Goal: Download file/media

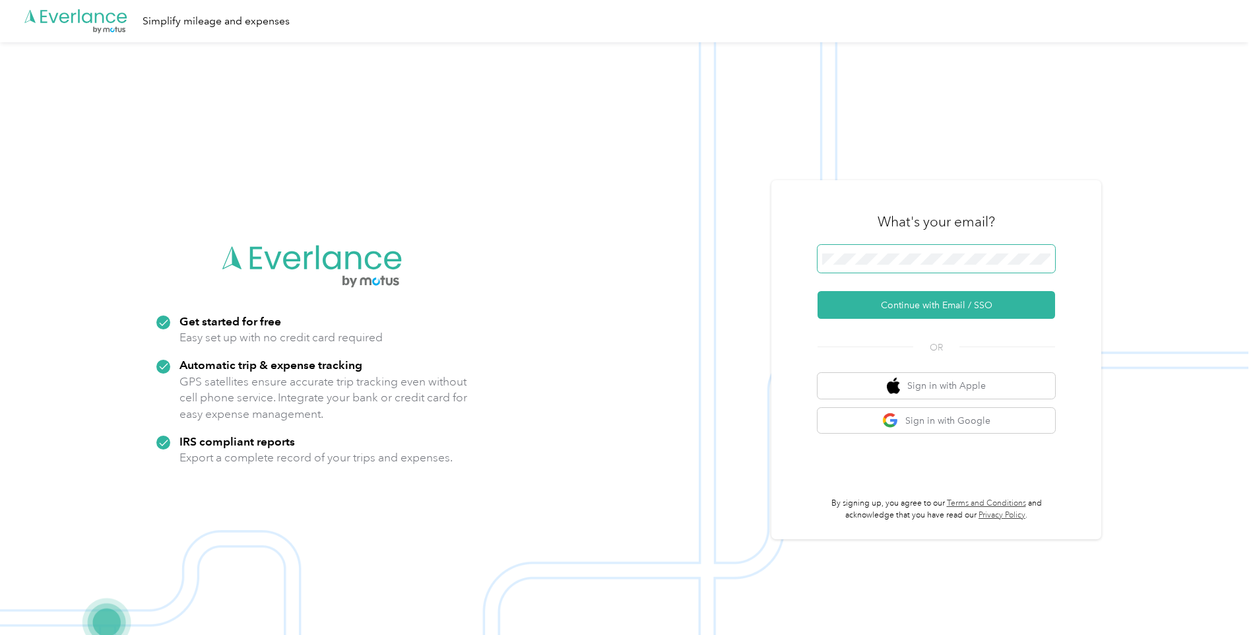
click at [897, 271] on span at bounding box center [937, 259] width 238 height 28
click at [898, 314] on button "Continue with Email / SSO" at bounding box center [937, 305] width 238 height 28
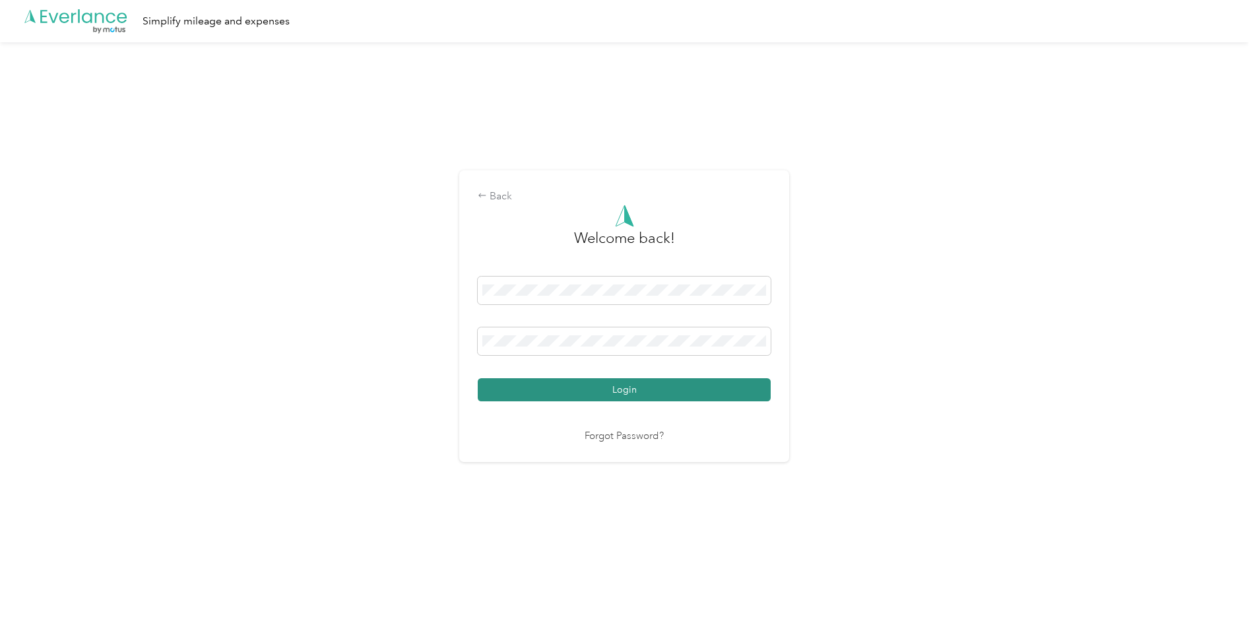
click at [568, 387] on button "Login" at bounding box center [624, 389] width 293 height 23
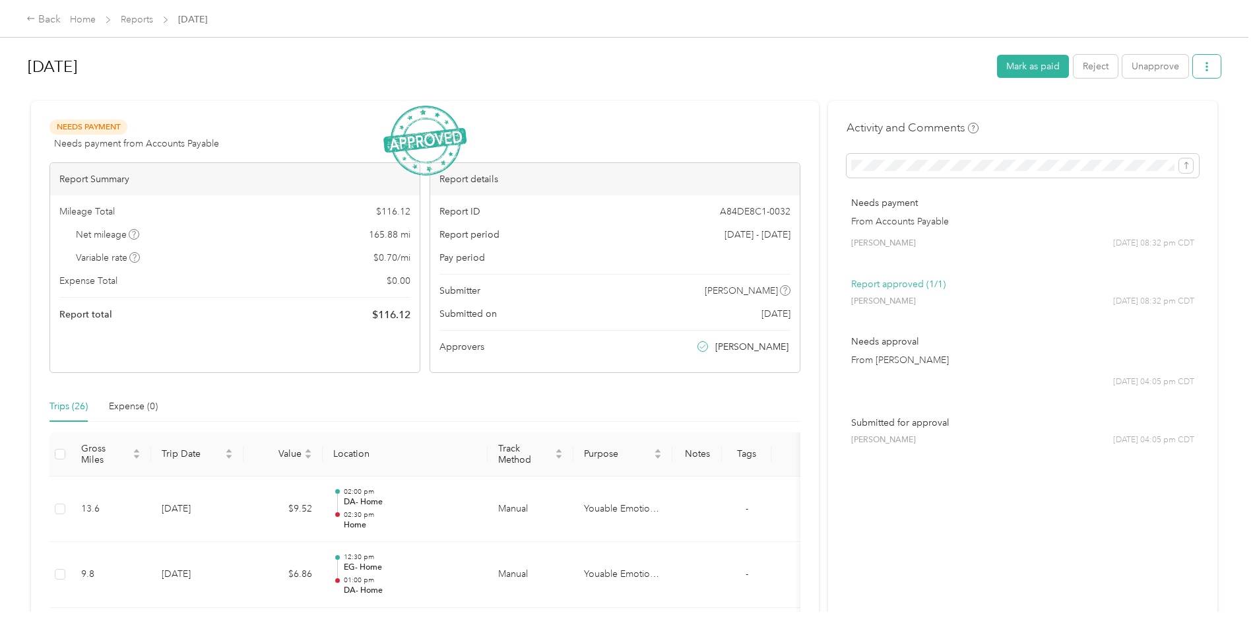
click at [1203, 68] on icon "button" at bounding box center [1207, 66] width 9 height 9
click at [1176, 113] on span "Download" at bounding box center [1166, 115] width 44 height 14
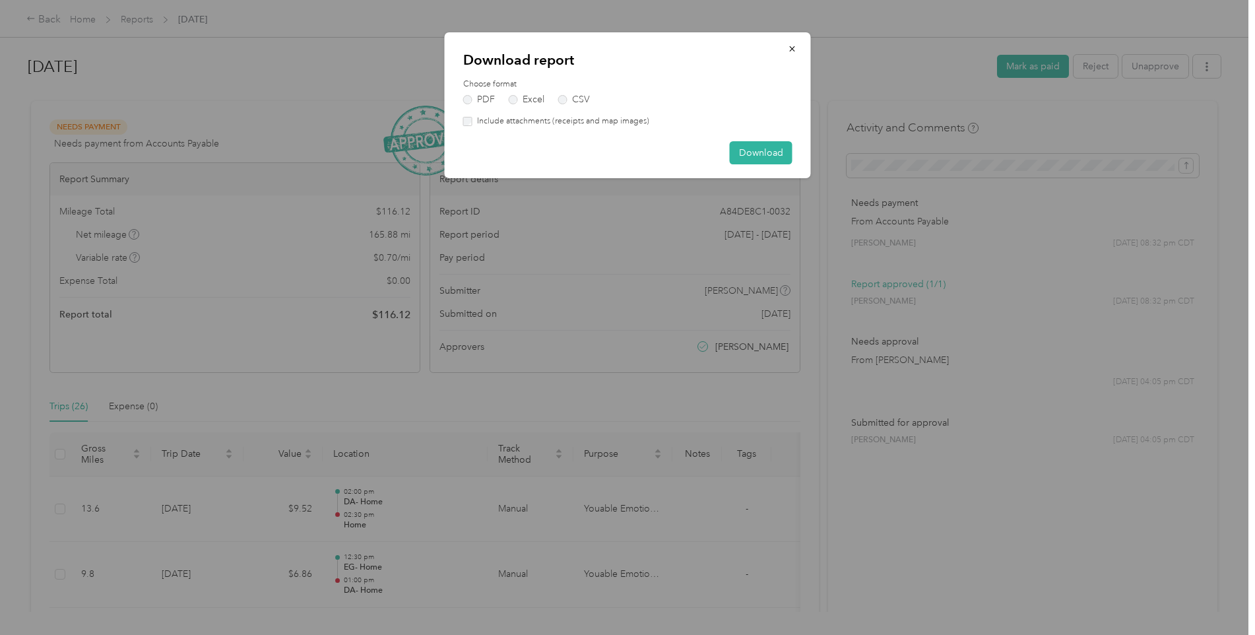
click at [505, 105] on div "Choose format PDF Excel CSV Include attachments (receipts and map images)" at bounding box center [627, 103] width 329 height 49
click at [512, 104] on div "Choose format PDF Excel CSV Include attachments (receipts and map images)" at bounding box center [627, 103] width 329 height 49
click at [515, 104] on label "Excel" at bounding box center [527, 99] width 36 height 9
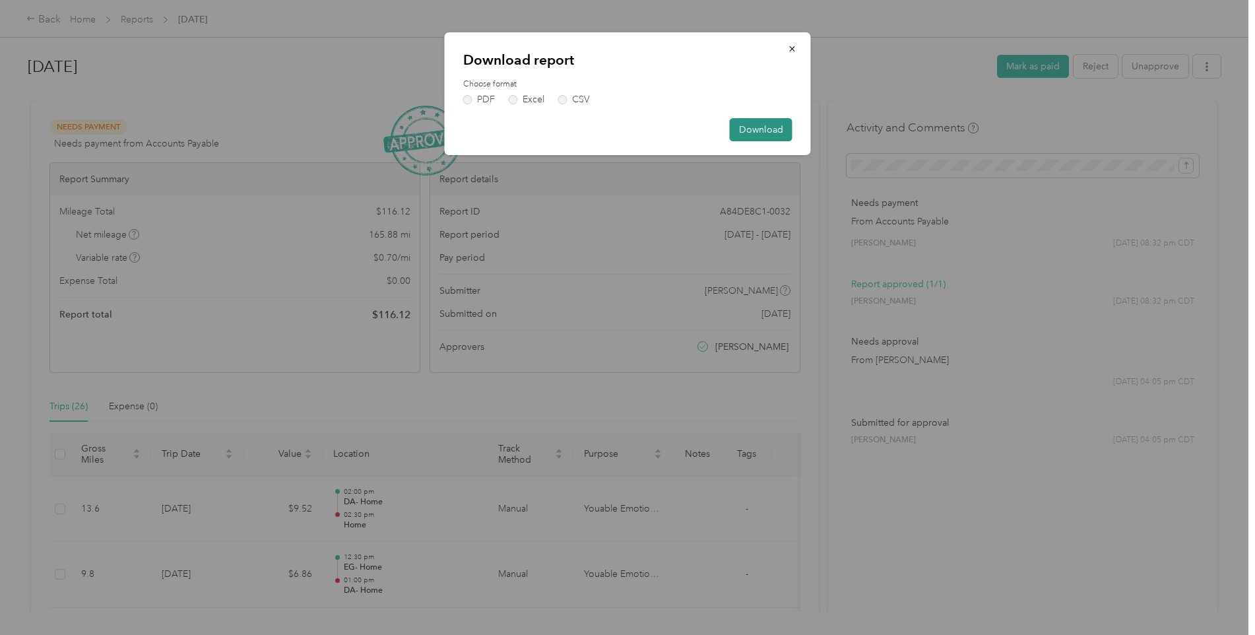
click at [760, 132] on button "Download" at bounding box center [761, 129] width 63 height 23
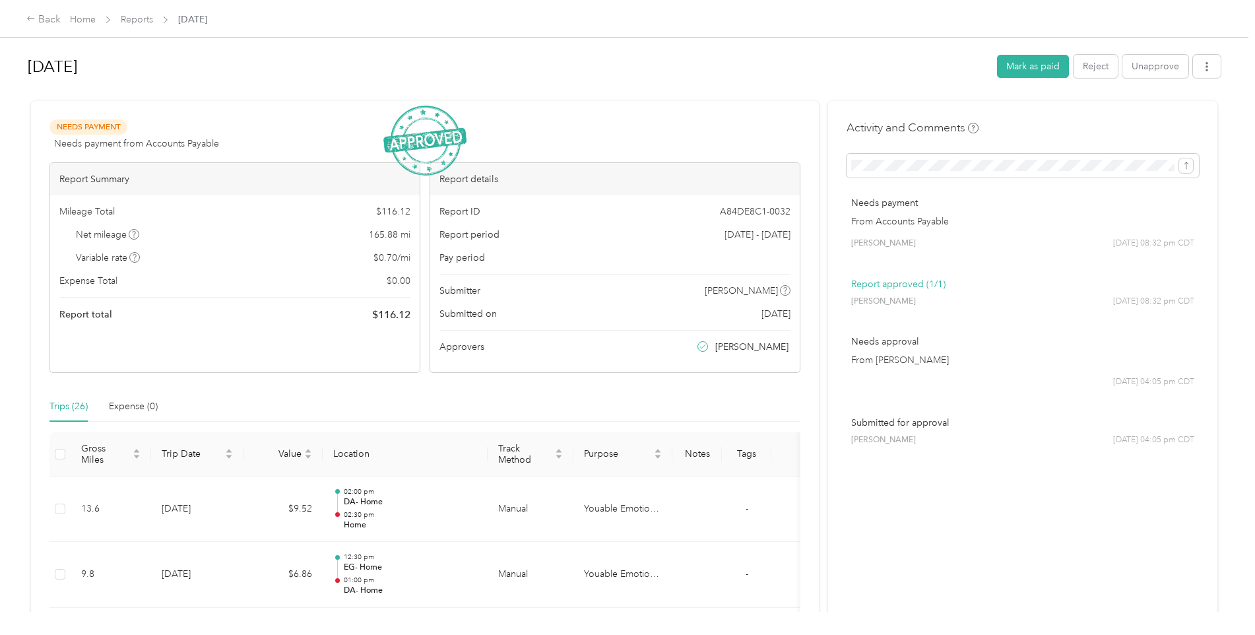
click at [910, 63] on h1 "[DATE]" at bounding box center [508, 67] width 960 height 32
